Goal: Transaction & Acquisition: Obtain resource

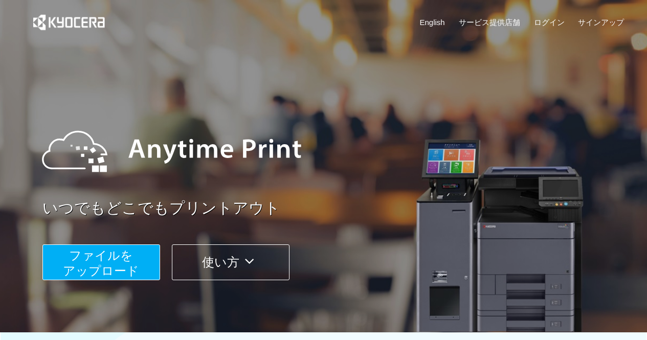
click at [125, 273] on span "ファイルを ​​アップロード" at bounding box center [101, 263] width 76 height 29
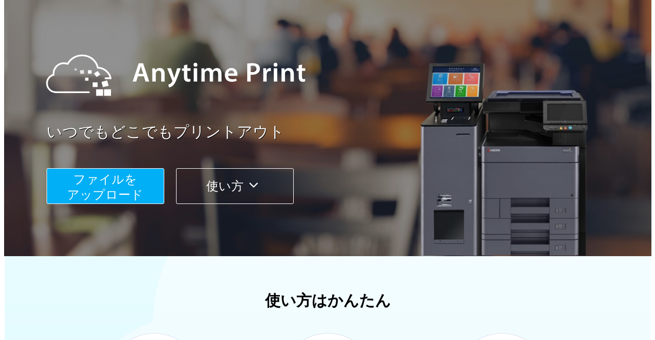
scroll to position [77, 0]
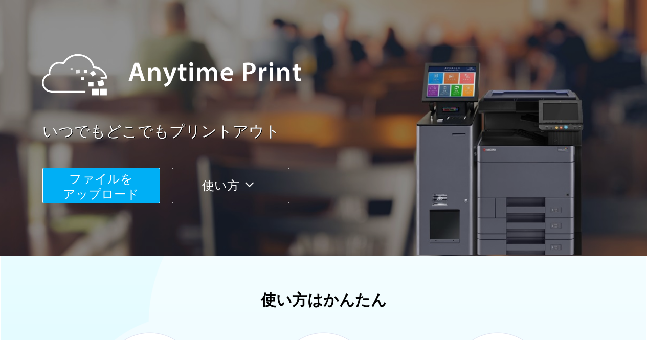
click at [137, 186] on span "ファイルを ​​アップロード" at bounding box center [101, 186] width 76 height 29
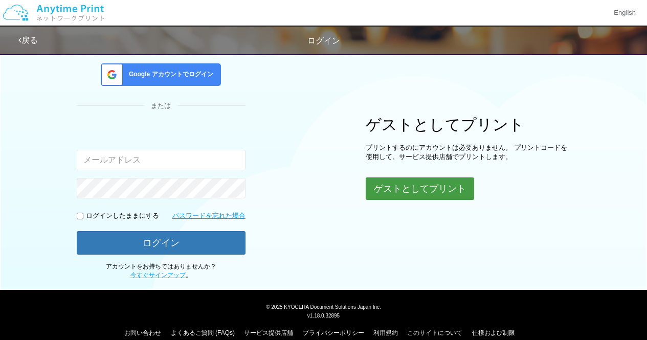
click at [393, 192] on button "ゲストとしてプリント" at bounding box center [420, 188] width 108 height 23
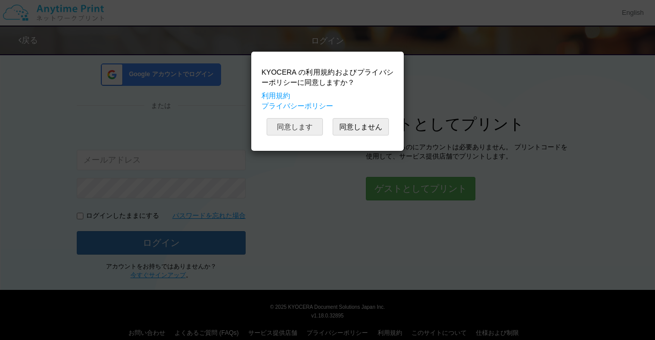
click at [311, 132] on button "同意します" at bounding box center [294, 126] width 56 height 17
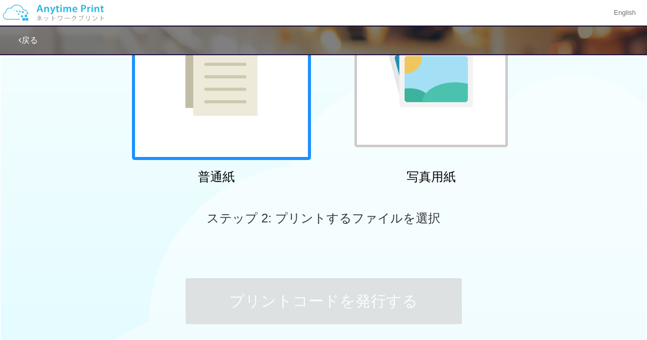
scroll to position [140, 0]
click at [255, 125] on div at bounding box center [221, 71] width 179 height 179
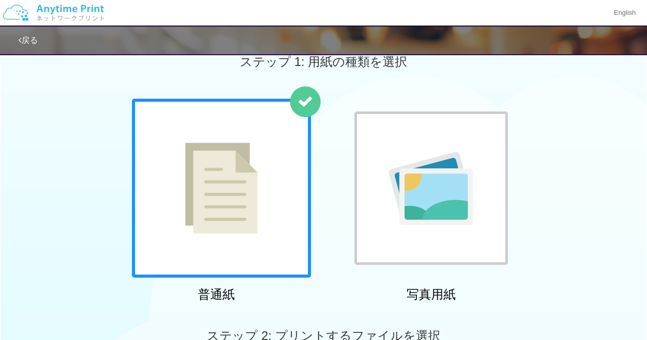
scroll to position [24, 0]
click at [262, 154] on div at bounding box center [221, 187] width 179 height 179
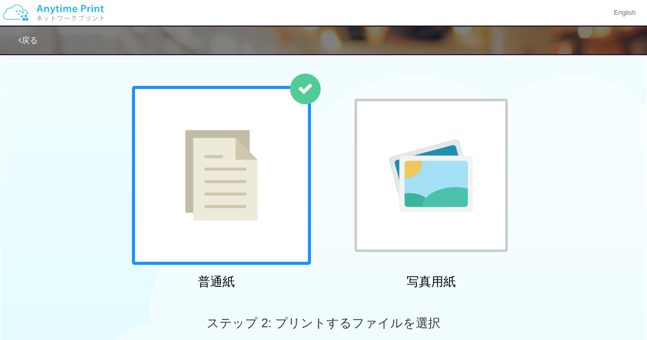
scroll to position [0, 0]
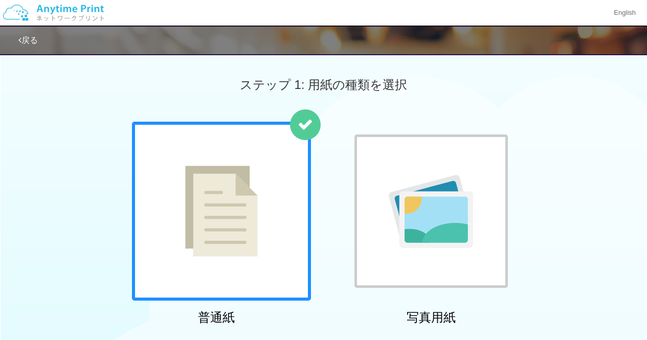
click at [234, 208] on img at bounding box center [221, 211] width 73 height 91
click at [384, 218] on div at bounding box center [430, 211] width 153 height 153
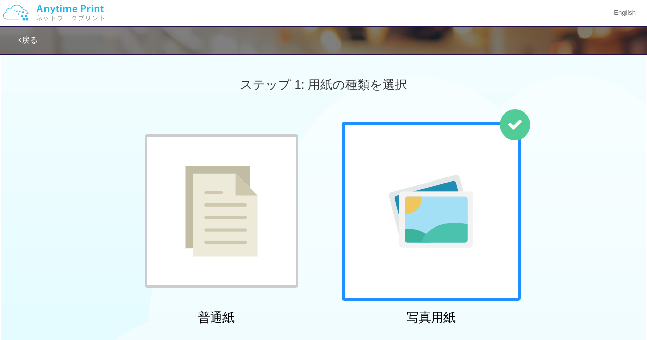
click at [210, 231] on img at bounding box center [221, 211] width 73 height 91
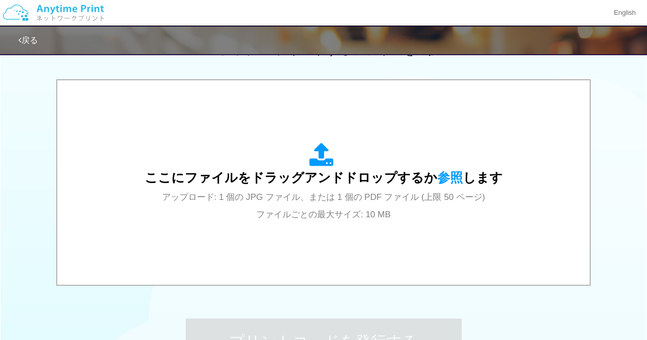
scroll to position [309, 0]
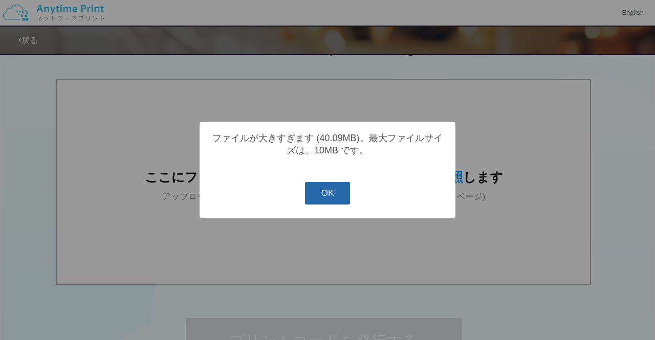
click at [329, 199] on button "OK" at bounding box center [328, 193] width 46 height 23
click at [305, 204] on button "OK" at bounding box center [328, 193] width 46 height 23
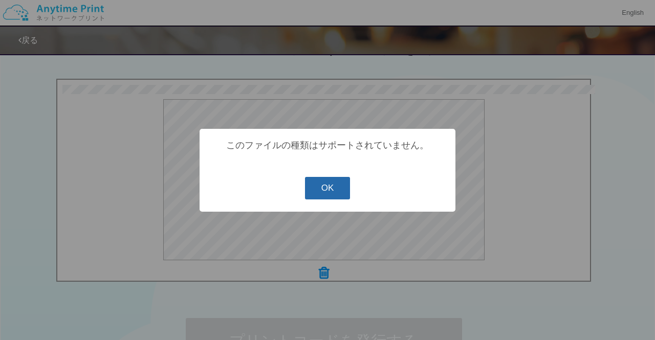
click at [332, 188] on button "OK" at bounding box center [328, 188] width 46 height 23
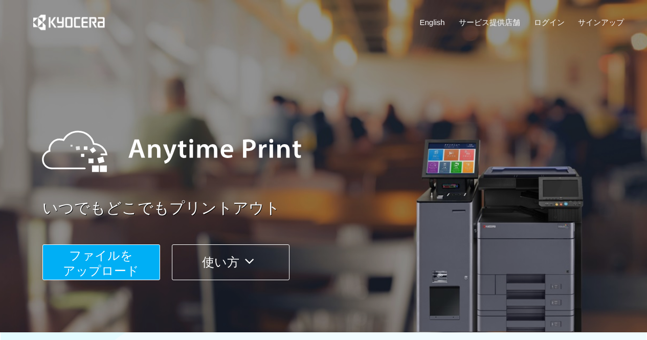
click at [107, 266] on span "ファイルを ​​アップロード" at bounding box center [101, 263] width 76 height 29
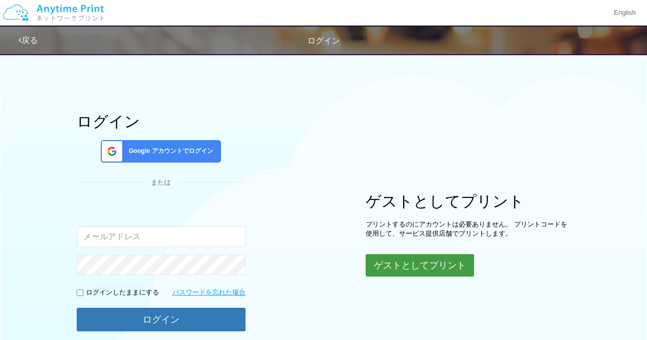
click at [409, 259] on button "ゲストとしてプリント" at bounding box center [420, 265] width 108 height 23
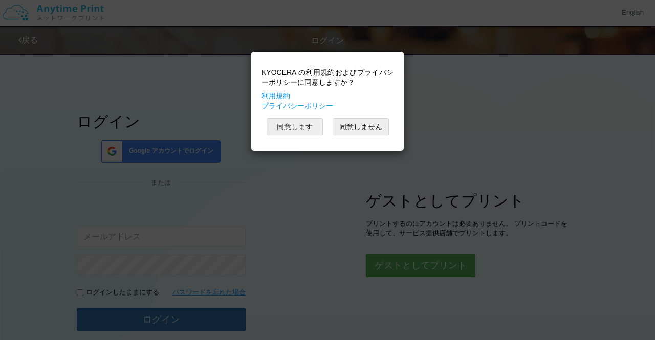
click at [309, 134] on button "同意します" at bounding box center [294, 126] width 56 height 17
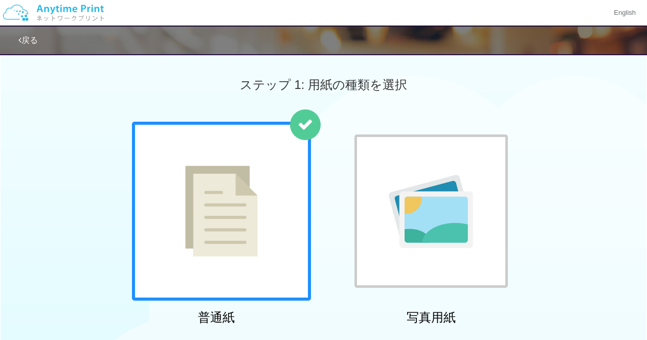
click at [278, 200] on div at bounding box center [221, 211] width 179 height 179
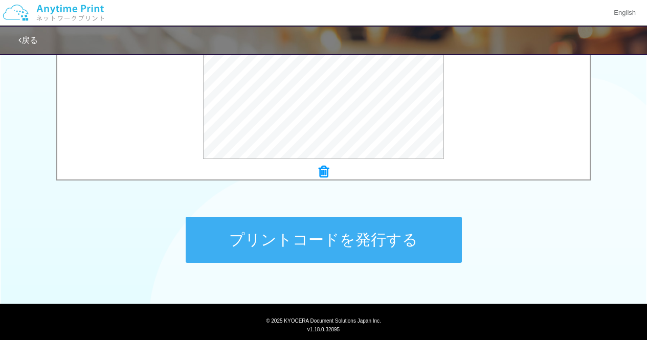
scroll to position [411, 0]
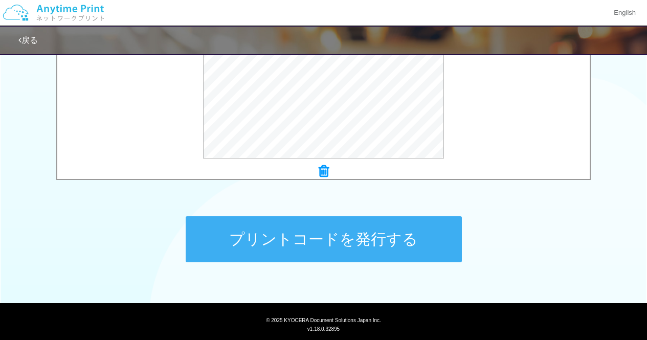
click at [415, 244] on button "プリントコードを発行する" at bounding box center [324, 239] width 276 height 46
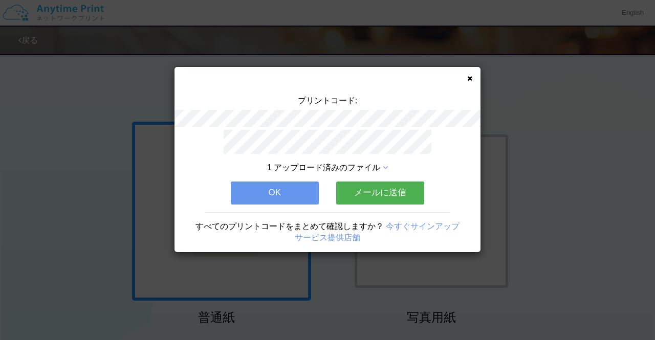
click at [470, 79] on icon at bounding box center [469, 78] width 5 height 7
